Goal: Information Seeking & Learning: Learn about a topic

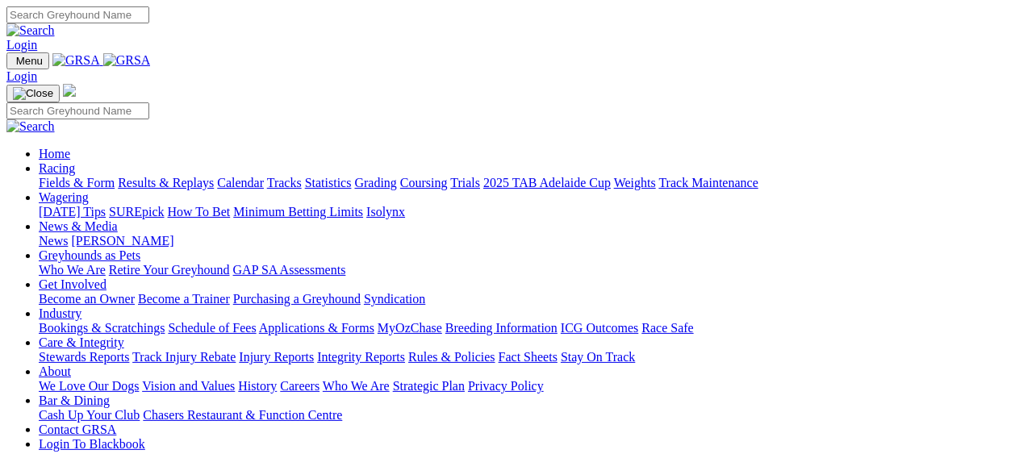
click at [65, 176] on link "Fields & Form" at bounding box center [77, 183] width 76 height 14
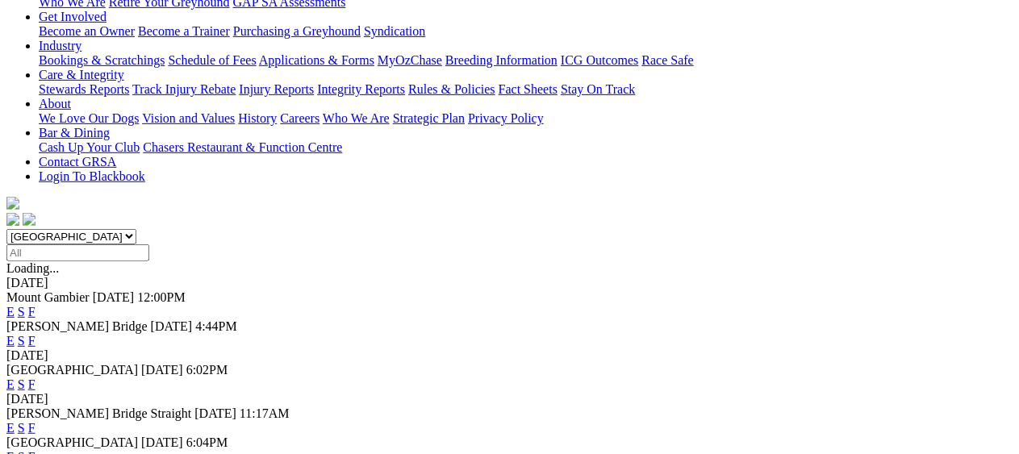
scroll to position [323, 0]
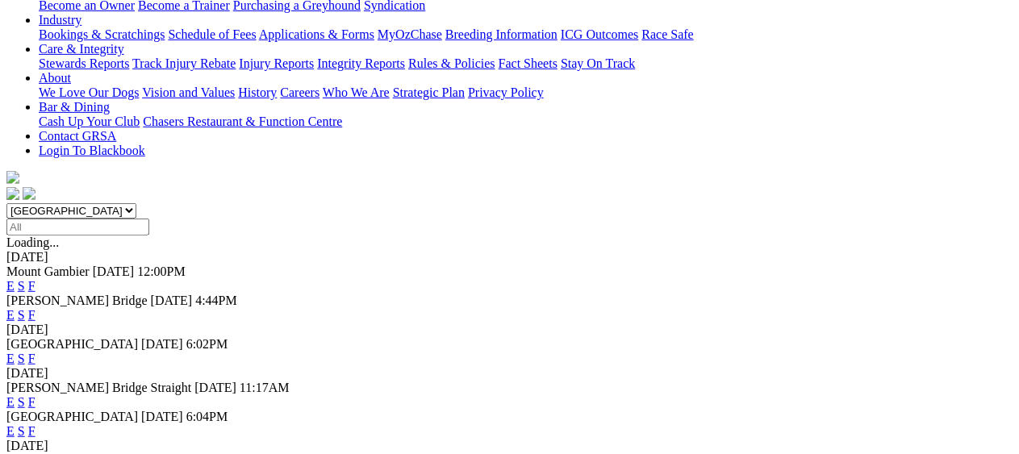
click at [35, 424] on link "F" at bounding box center [31, 431] width 7 height 14
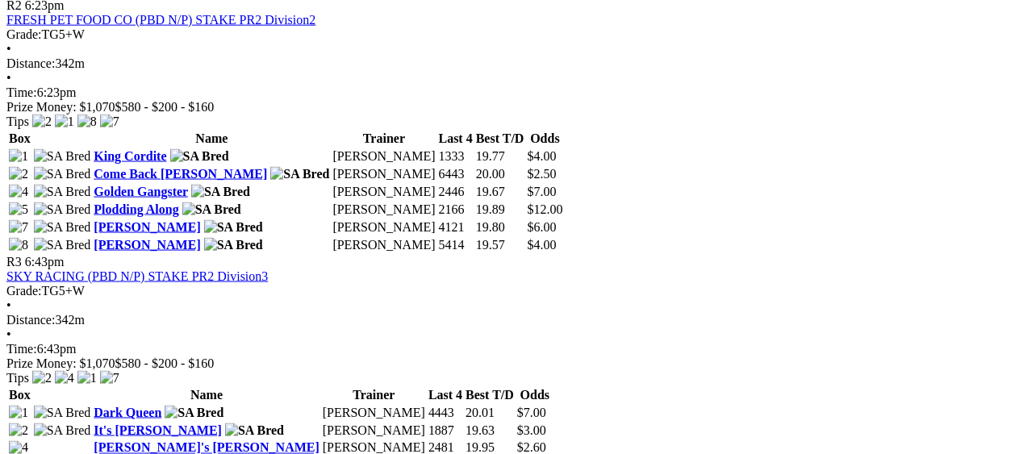
scroll to position [1049, 0]
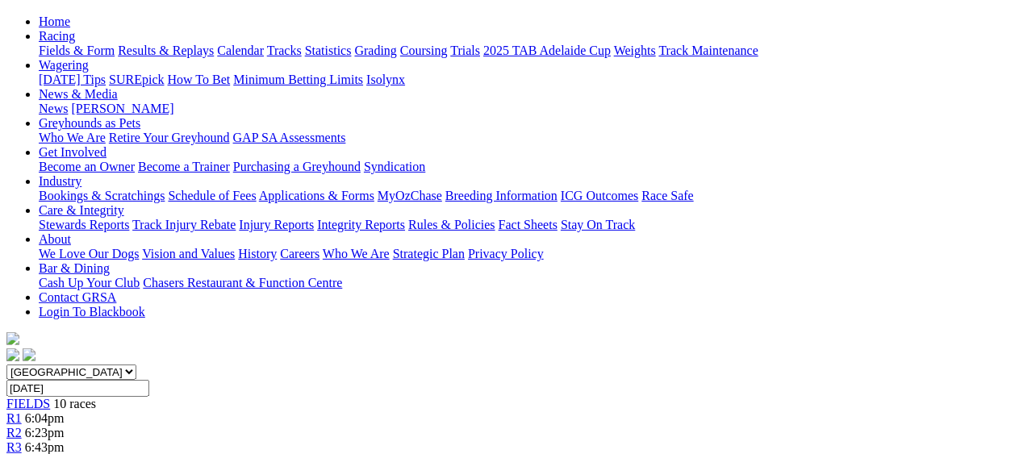
scroll to position [81, 0]
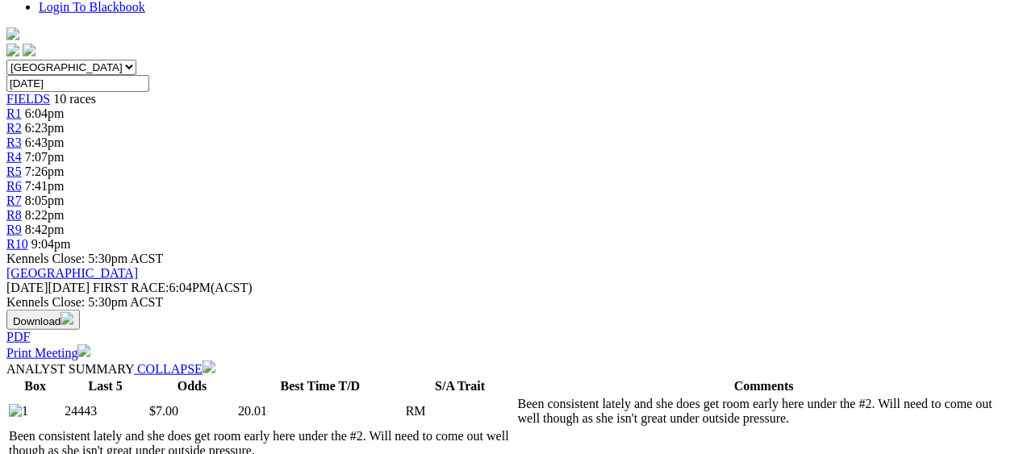
scroll to position [442, 0]
